Goal: Task Accomplishment & Management: Complete application form

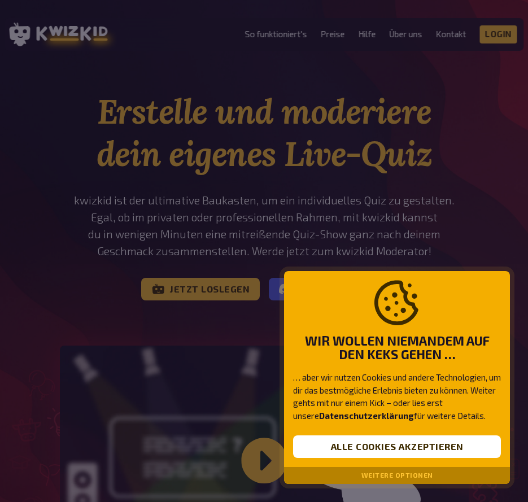
click at [385, 476] on button "Weitere Optionen" at bounding box center [397, 475] width 72 height 8
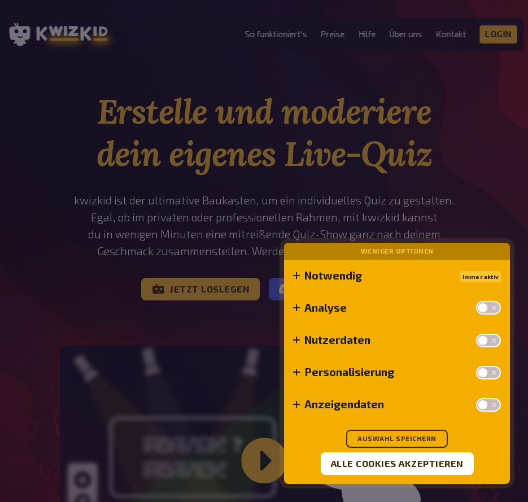
click at [403, 429] on div "Notwendig Immer aktiv Manche Cookies sind notwendig, um die Kernfunktionalitäte…" at bounding box center [397, 372] width 226 height 224
click at [402, 435] on button "Auswahl speichern" at bounding box center [397, 438] width 102 height 18
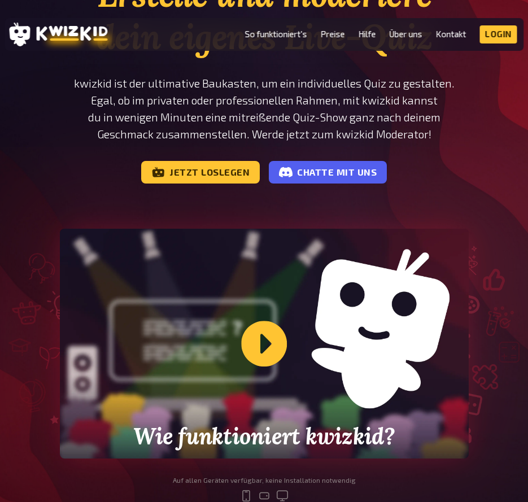
scroll to position [113, 0]
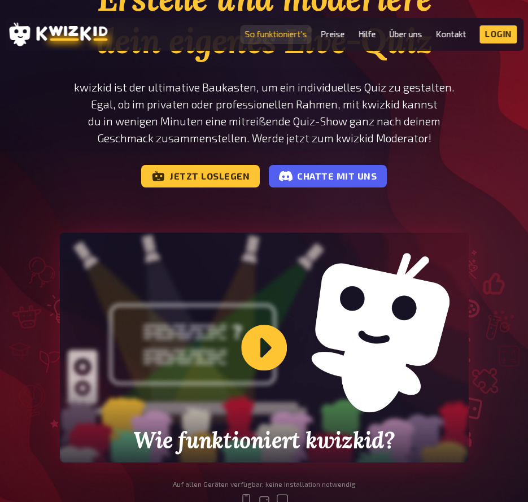
click at [302, 36] on link "So funktioniert's" at bounding box center [276, 34] width 62 height 10
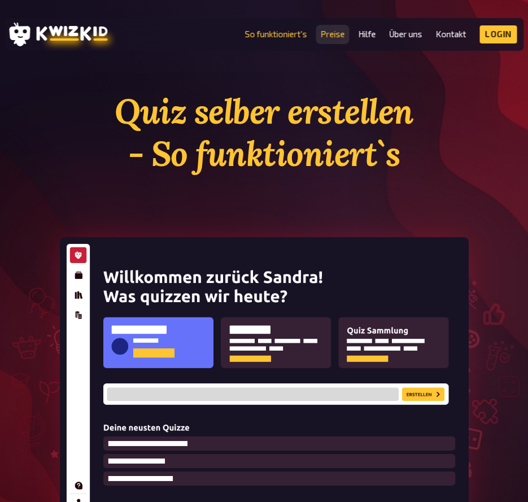
click at [331, 32] on link "Preise" at bounding box center [332, 34] width 24 height 10
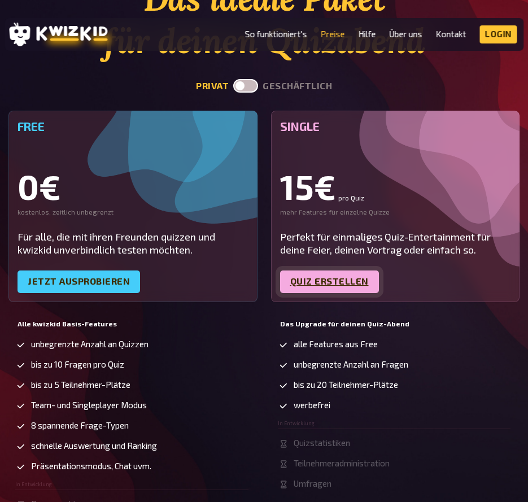
scroll to position [169, 0]
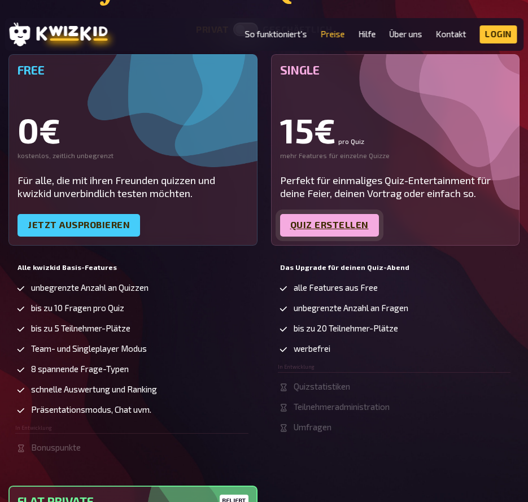
click at [329, 231] on link "Quiz erstellen" at bounding box center [329, 225] width 99 height 23
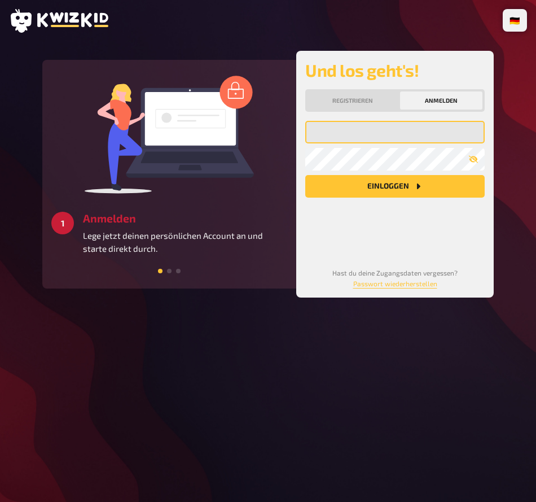
click at [380, 126] on input "email" at bounding box center [394, 132] width 179 height 23
type input "nina-steiner@hotmail.com"
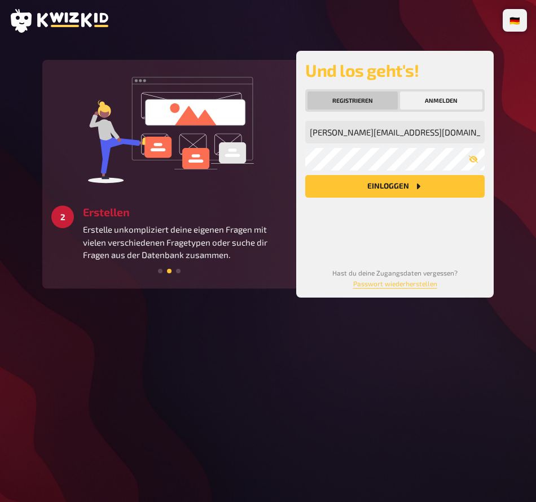
click at [360, 104] on button "Registrieren" at bounding box center [352, 100] width 90 height 18
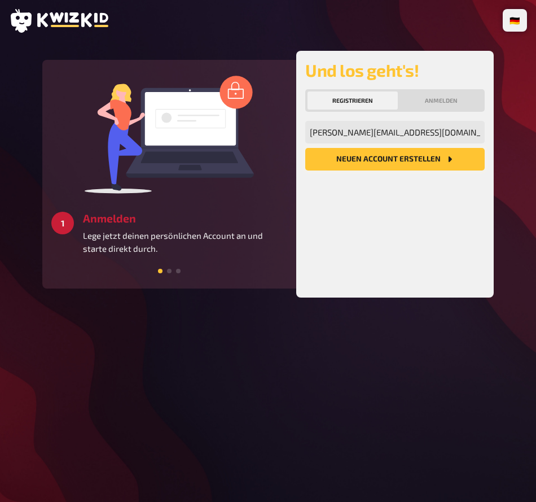
click at [363, 157] on button "Neuen Account Erstellen" at bounding box center [394, 159] width 179 height 23
